Goal: Transaction & Acquisition: Purchase product/service

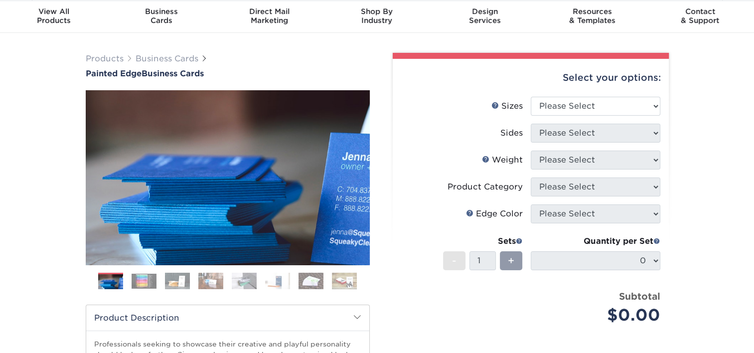
scroll to position [8, 0]
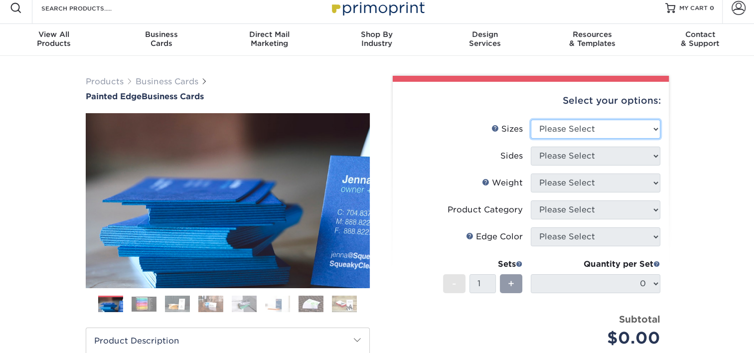
click at [617, 120] on select "Please Select 2" x 3.5" - Standard 2.125" x 3.375" - European 2.5" x 2.5" - Squ…" at bounding box center [596, 129] width 130 height 19
select select "2.00x3.50"
click at [531, 120] on select "Please Select 2" x 3.5" - Standard 2.125" x 3.375" - European 2.5" x 2.5" - Squ…" at bounding box center [596, 129] width 130 height 19
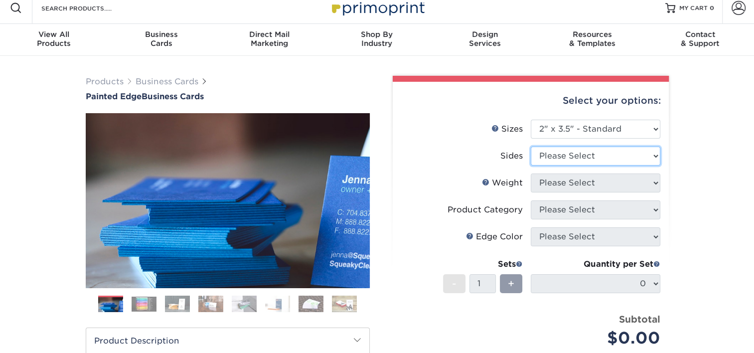
click at [592, 162] on select "Please Select Print Both Sides Print Front Only" at bounding box center [596, 156] width 130 height 19
select select "13abbda7-1d64-4f25-8bb2-c179b224825d"
click at [531, 147] on select "Please Select Print Both Sides Print Front Only" at bounding box center [596, 156] width 130 height 19
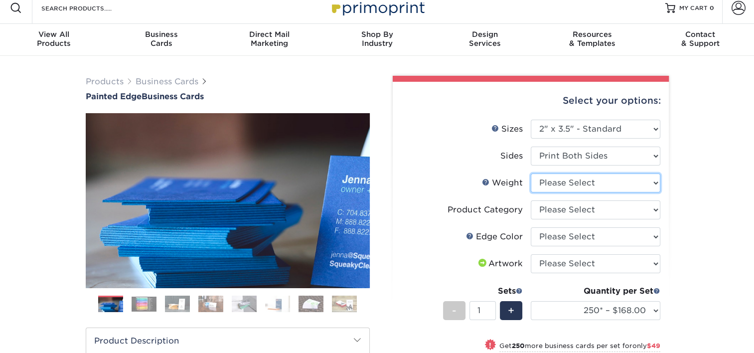
click at [609, 181] on select "Please Select 32PTUC" at bounding box center [596, 182] width 130 height 19
select select "32PTUC"
click at [531, 173] on select "Please Select 32PTUC" at bounding box center [596, 182] width 130 height 19
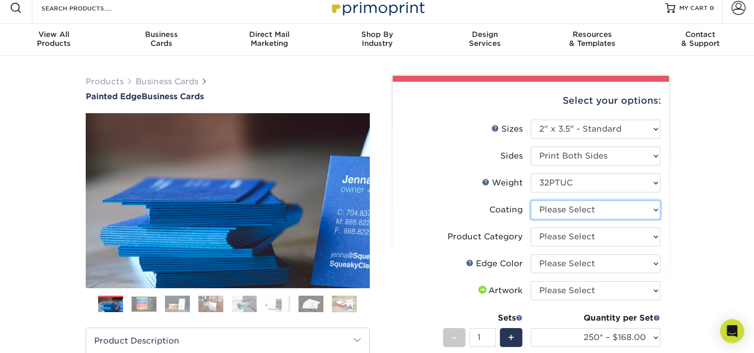
click at [591, 217] on select at bounding box center [596, 209] width 130 height 19
select select "3e7618de-abca-4bda-9f97-8b9129e913d8"
click at [531, 200] on select at bounding box center [596, 209] width 130 height 19
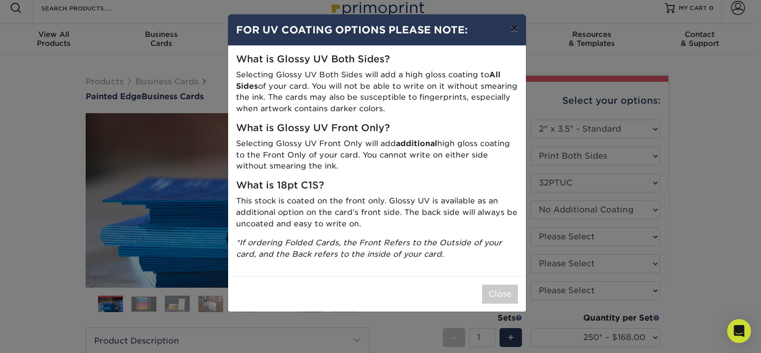
click at [516, 27] on button "×" at bounding box center [514, 28] width 23 height 28
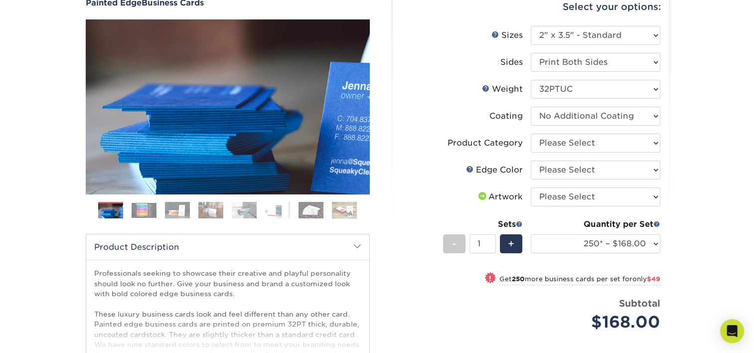
scroll to position [108, 0]
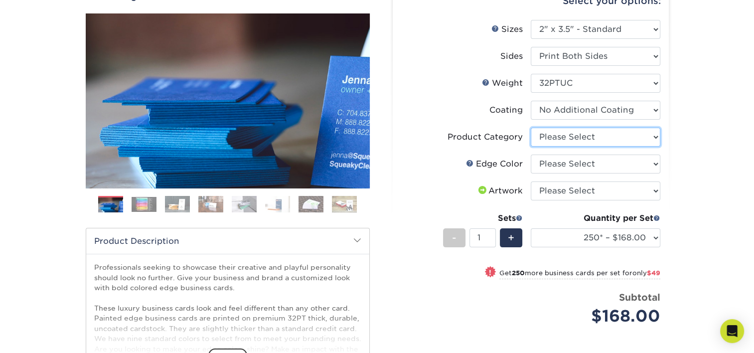
click at [604, 136] on select "Please Select Business Cards" at bounding box center [596, 137] width 130 height 19
select select "3b5148f1-0588-4f88-a218-97bcfdce65c1"
click at [531, 128] on select "Please Select Business Cards" at bounding box center [596, 137] width 130 height 19
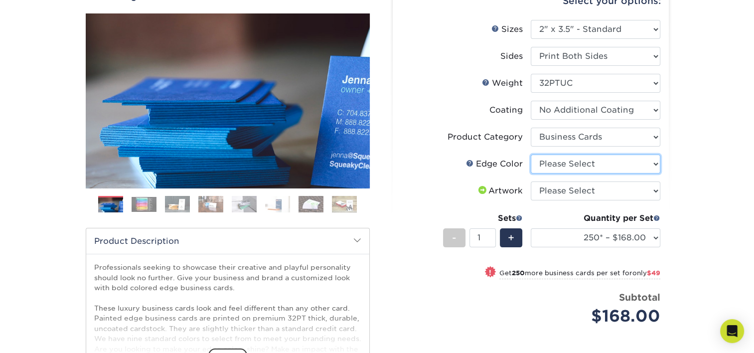
click at [593, 166] on select "Please Select Charcoal Black Brown Blue Pearlescent Blue Pearlescent Gold Pearl…" at bounding box center [596, 163] width 130 height 19
select select "34794e23-ba15-445e-813c-341542a5462f"
click at [531, 154] on select "Please Select Charcoal Black Brown Blue Pearlescent Blue Pearlescent Gold Pearl…" at bounding box center [596, 163] width 130 height 19
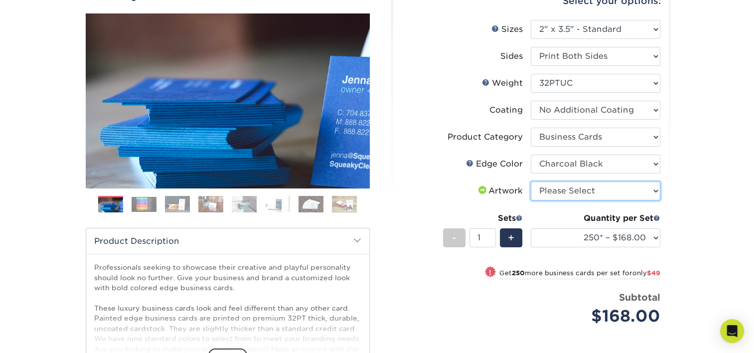
click at [574, 193] on select "Please Select I will upload files I need a design - $100" at bounding box center [596, 190] width 130 height 19
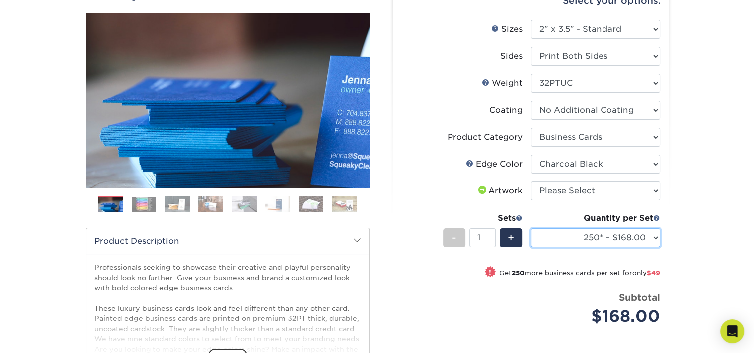
click at [651, 238] on select "250* – $168.00 500* – $217.00 1000* – $339.00" at bounding box center [596, 237] width 130 height 19
click at [621, 239] on select "250* – $168.00 500* – $217.00 1000* – $339.00" at bounding box center [596, 237] width 130 height 19
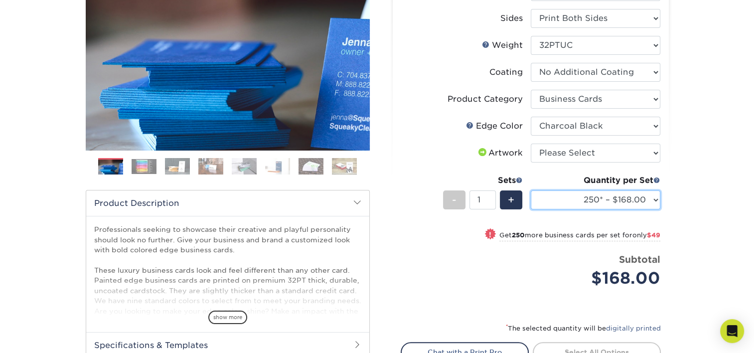
scroll to position [75, 0]
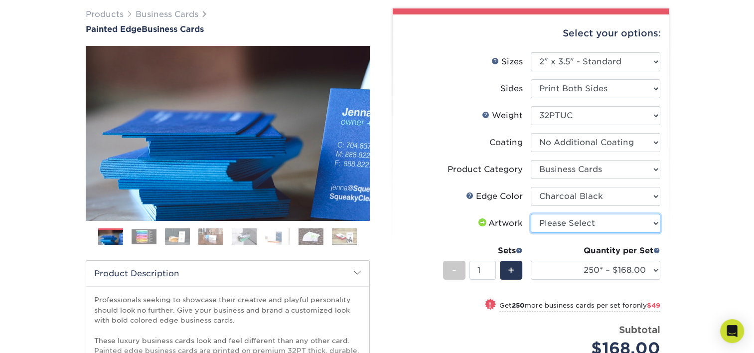
click at [600, 222] on select "Please Select I will upload files I need a design - $100" at bounding box center [596, 223] width 130 height 19
select select "upload"
click at [531, 214] on select "Please Select I will upload files I need a design - $100" at bounding box center [596, 223] width 130 height 19
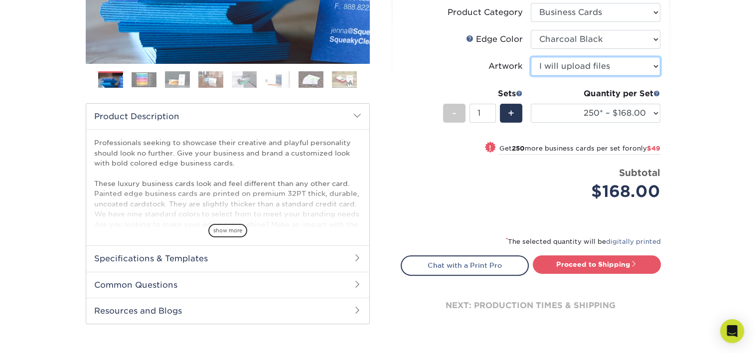
scroll to position [241, 0]
